Goal: Transaction & Acquisition: Purchase product/service

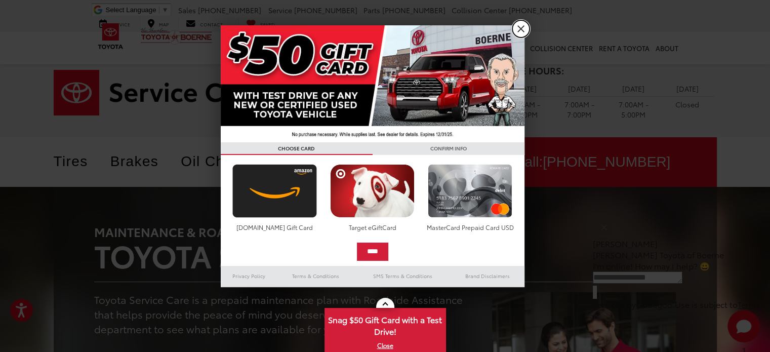
click at [518, 28] on link "X" at bounding box center [521, 28] width 17 height 17
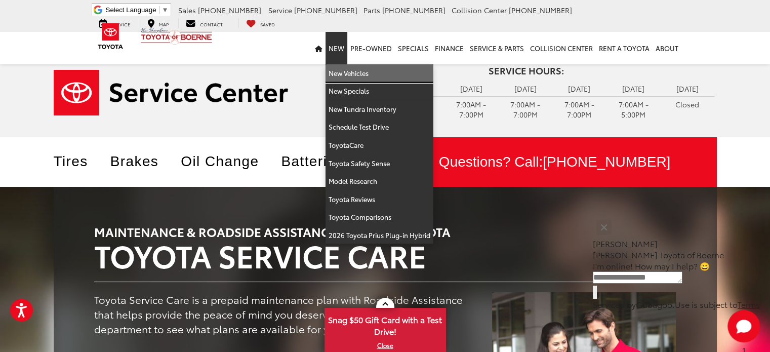
click at [353, 72] on link "New Vehicles" at bounding box center [380, 73] width 108 height 18
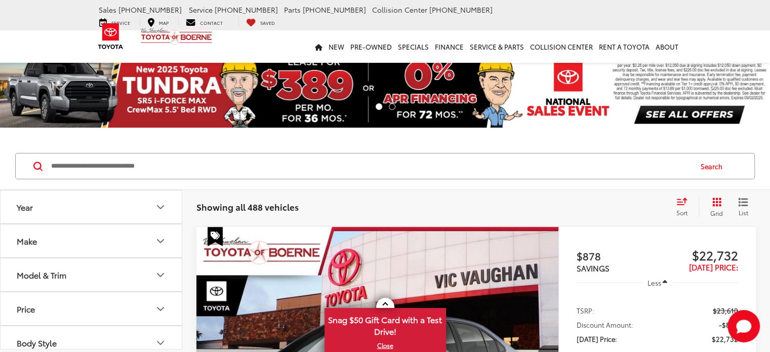
click at [164, 265] on button "Model & Trim" at bounding box center [92, 274] width 182 height 33
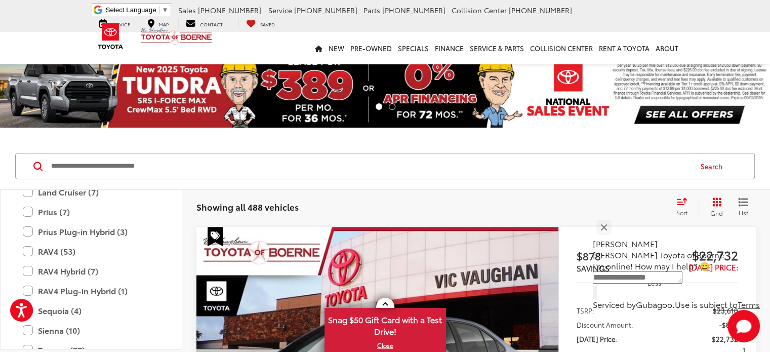
scroll to position [553, 0]
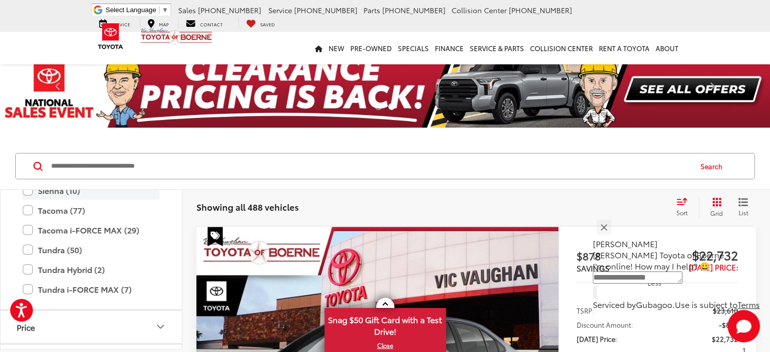
click at [28, 190] on label "Sienna (10)" at bounding box center [91, 191] width 137 height 18
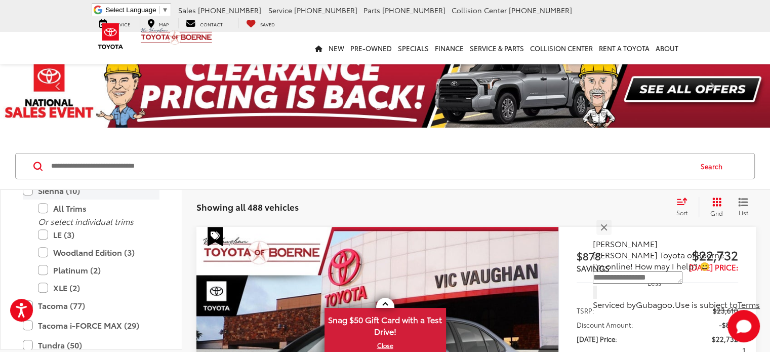
scroll to position [466, 0]
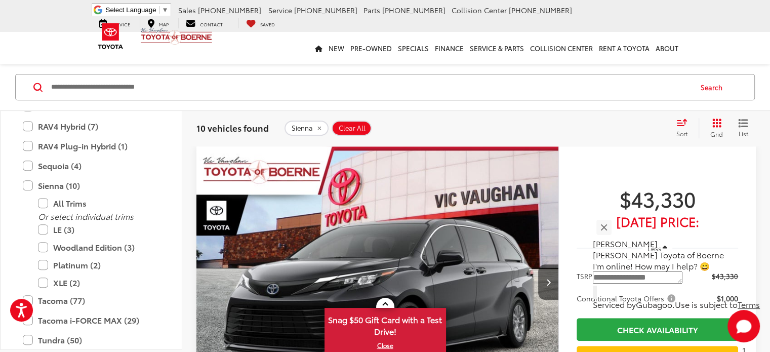
scroll to position [599, 0]
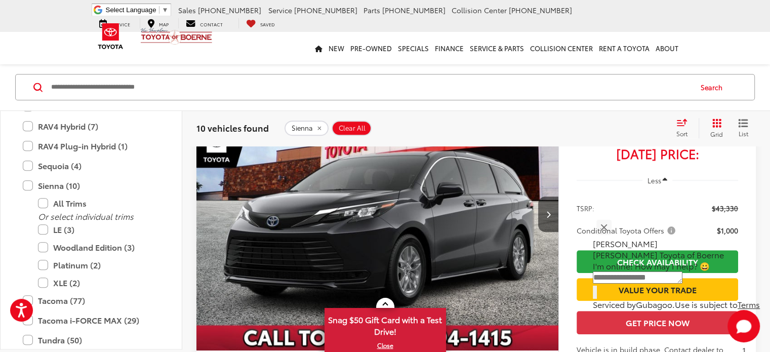
click at [673, 225] on span "Conditional Toyota Offers" at bounding box center [627, 230] width 101 height 10
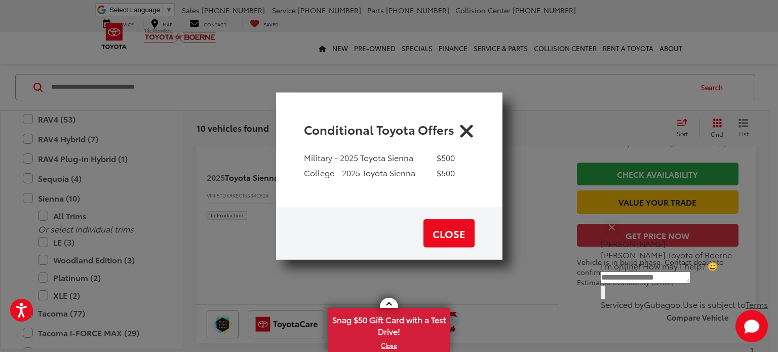
drag, startPoint x: 466, startPoint y: 131, endPoint x: 479, endPoint y: 137, distance: 13.8
click at [466, 132] on icon "Close" at bounding box center [466, 129] width 16 height 16
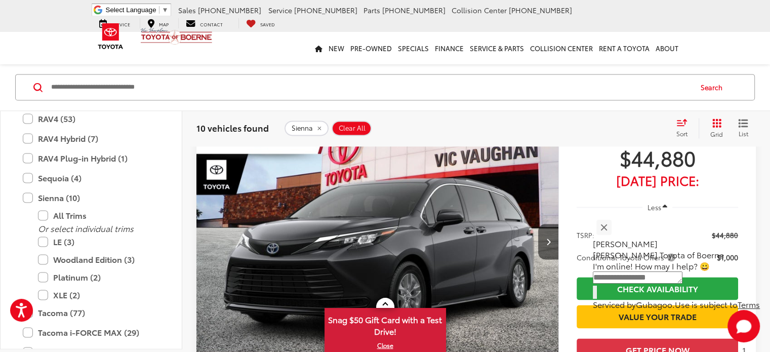
scroll to position [1418, 0]
